Goal: Information Seeking & Learning: Learn about a topic

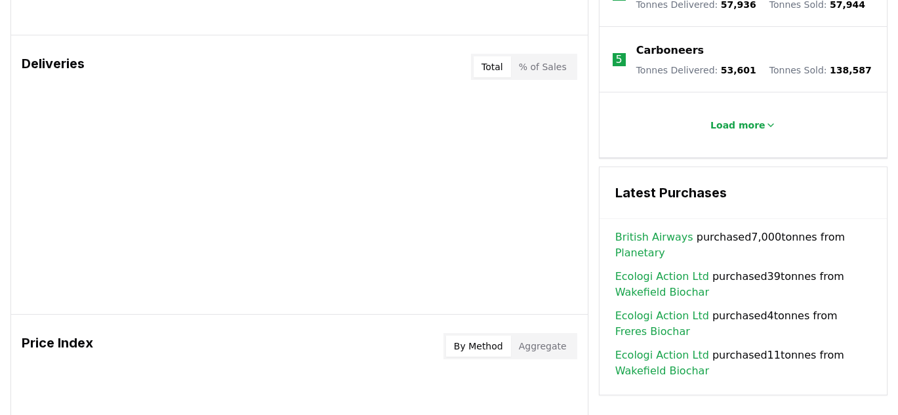
scroll to position [775, 0]
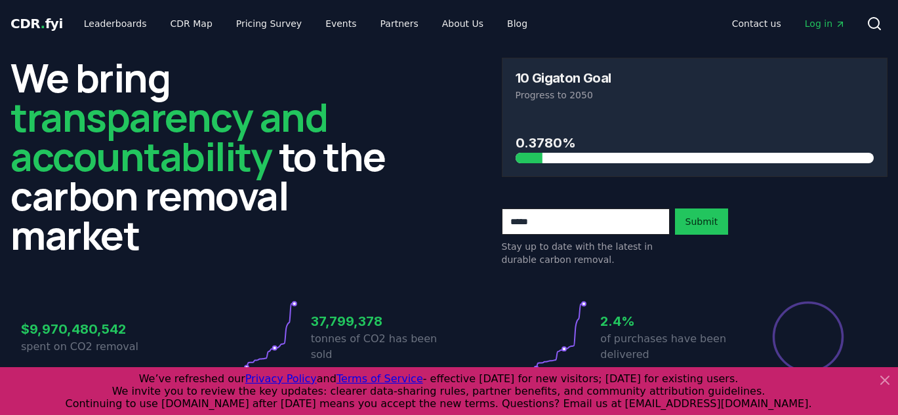
click at [883, 384] on icon at bounding box center [885, 381] width 16 height 16
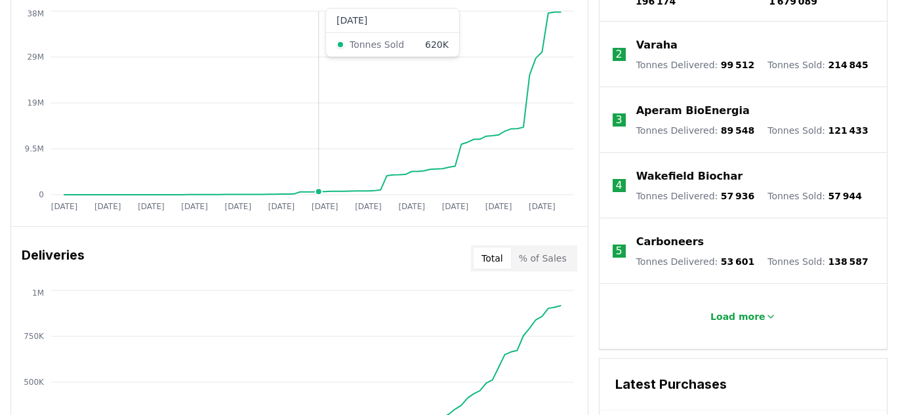
scroll to position [455, 0]
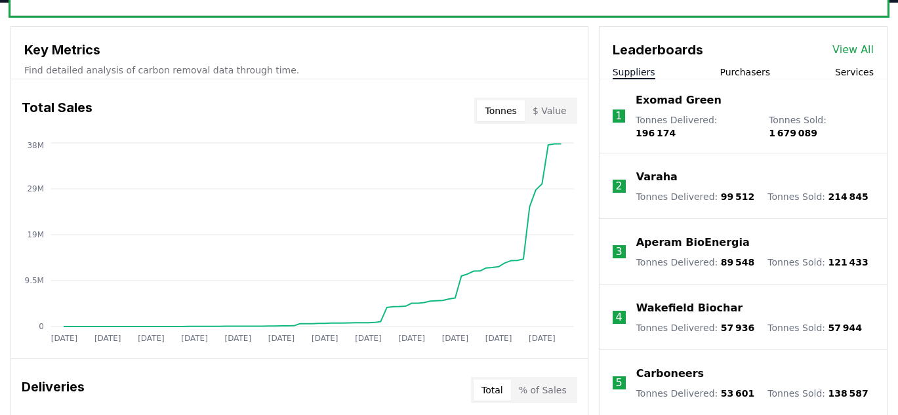
click at [550, 110] on button "$ Value" at bounding box center [550, 110] width 50 height 21
click at [511, 110] on button "Tonnes" at bounding box center [500, 110] width 47 height 21
